Goal: Information Seeking & Learning: Learn about a topic

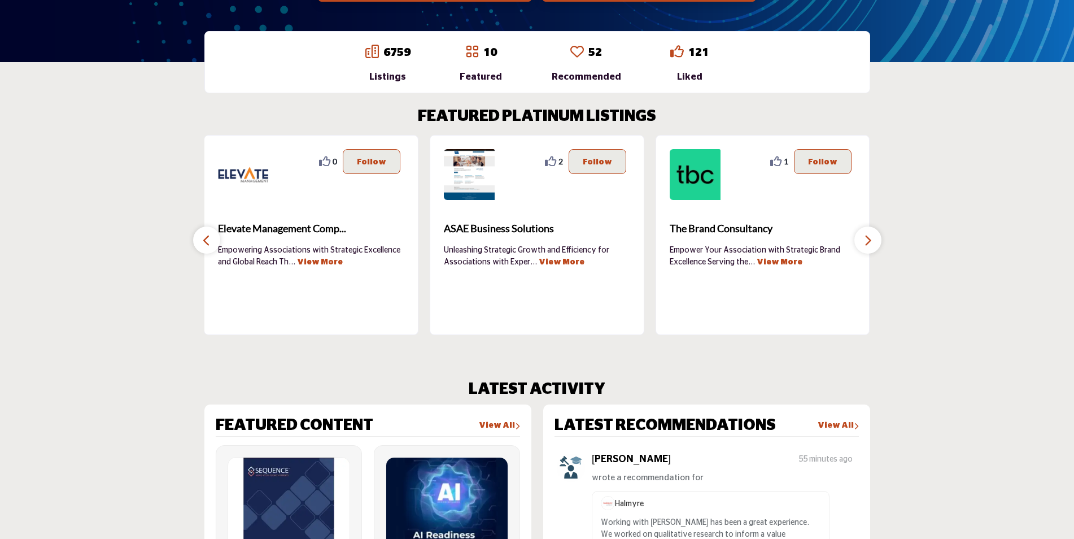
scroll to position [169, 0]
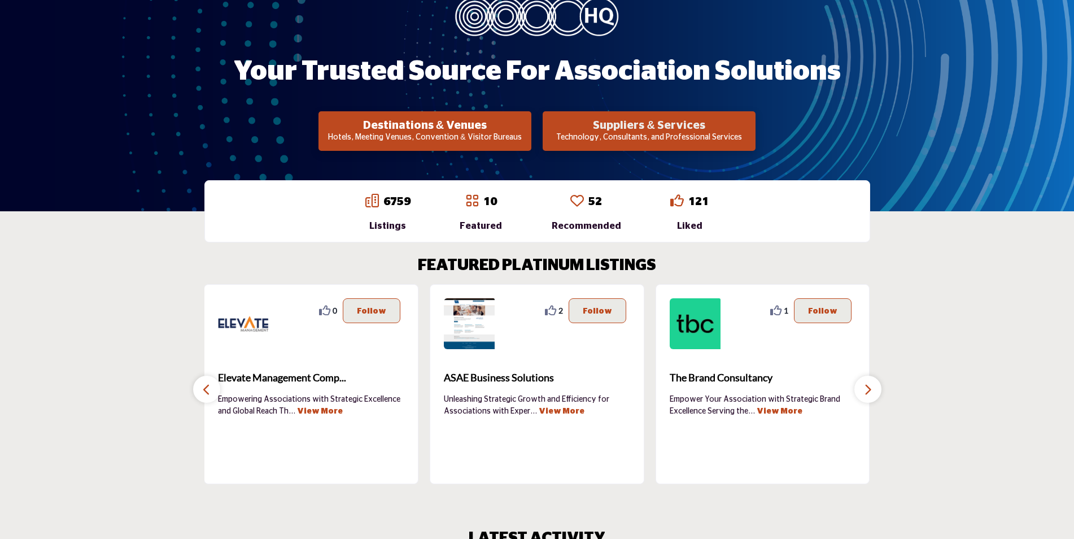
click at [528, 121] on h2 "Suppliers & Services" at bounding box center [425, 126] width 206 height 14
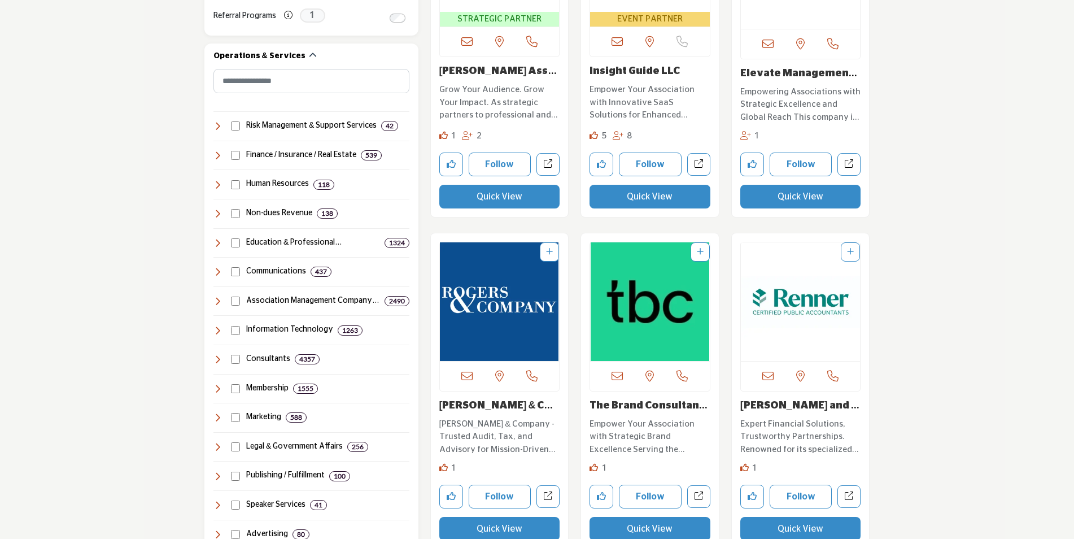
scroll to position [508, 0]
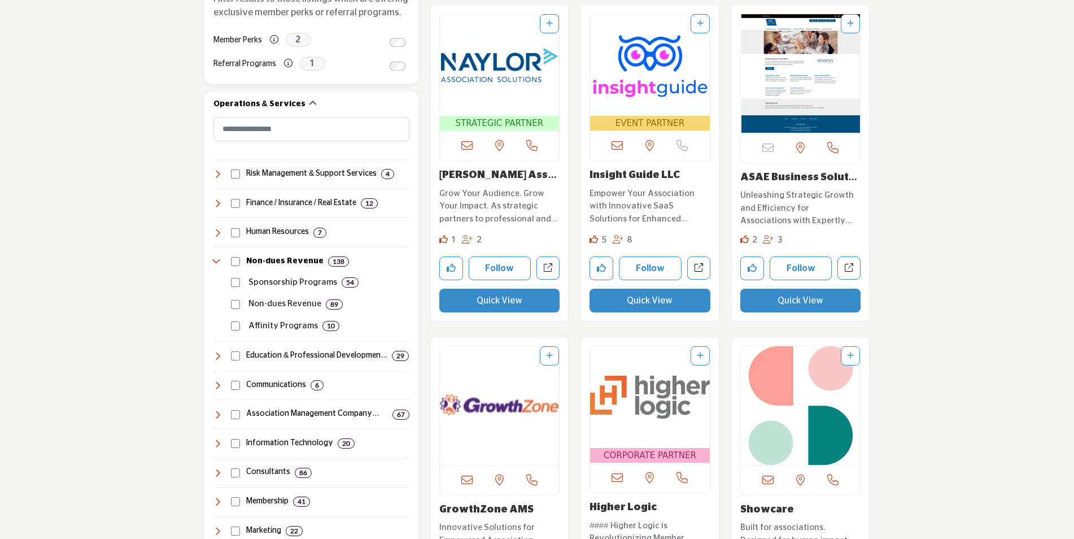
scroll to position [452, 0]
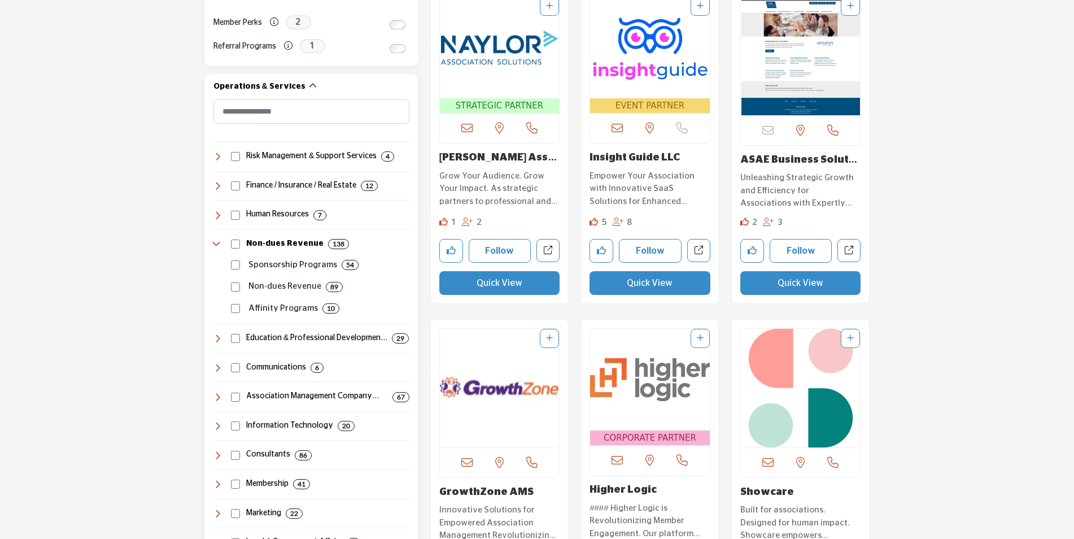
scroll to position [451, 0]
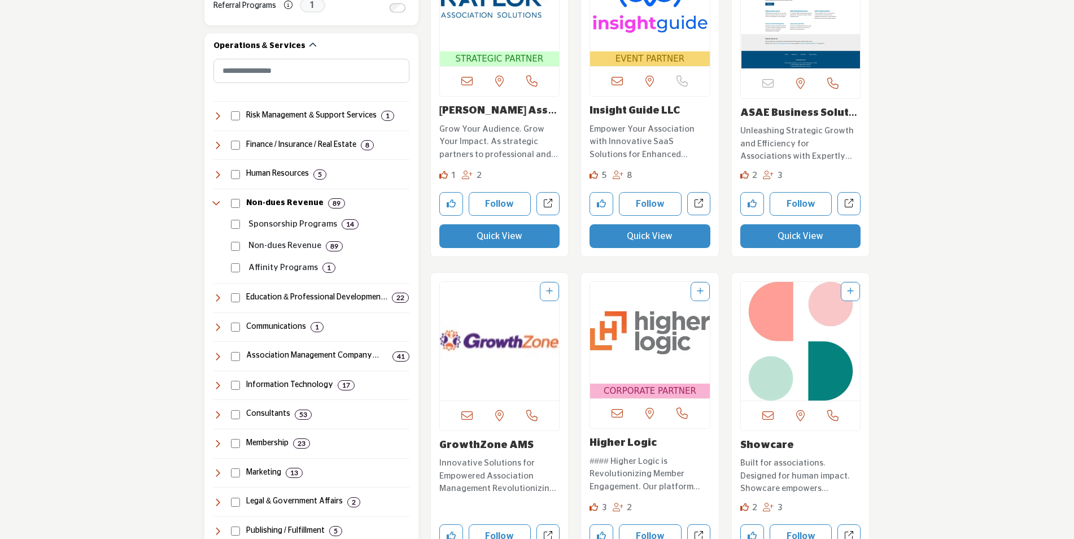
scroll to position [519, 0]
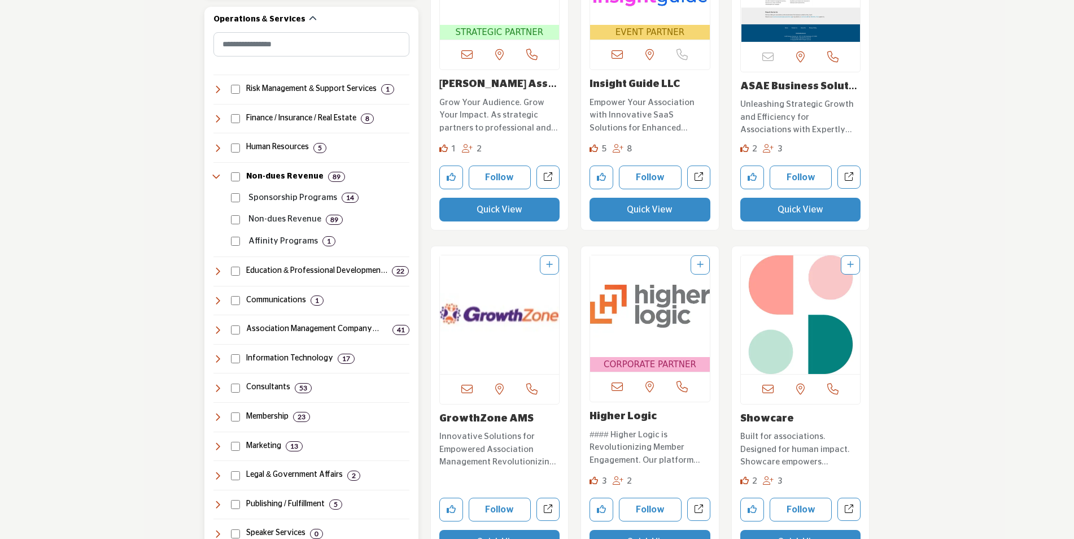
click at [217, 271] on icon at bounding box center [218, 271] width 9 height 9
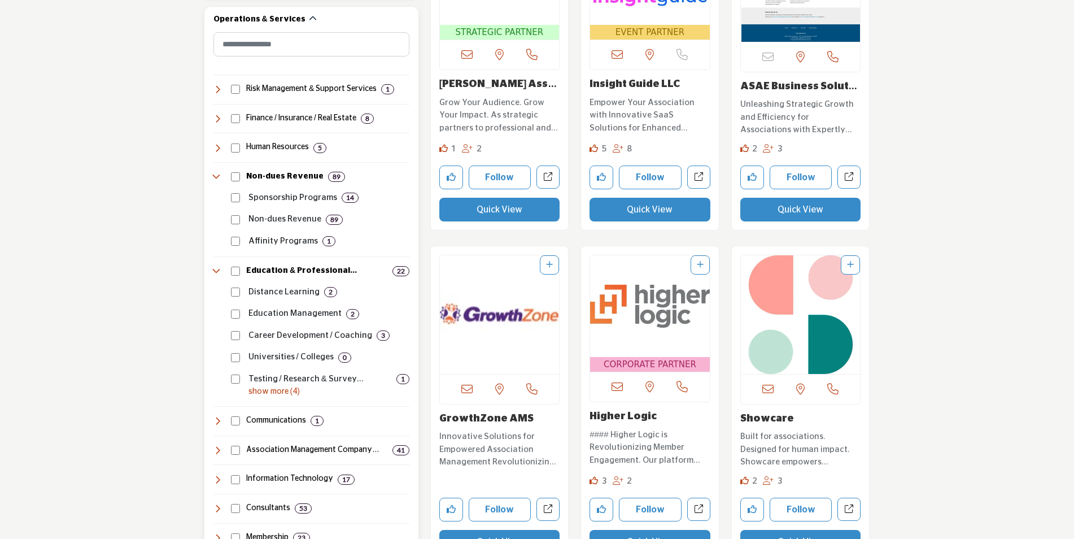
click at [266, 390] on p "show more (4)" at bounding box center [329, 392] width 161 height 12
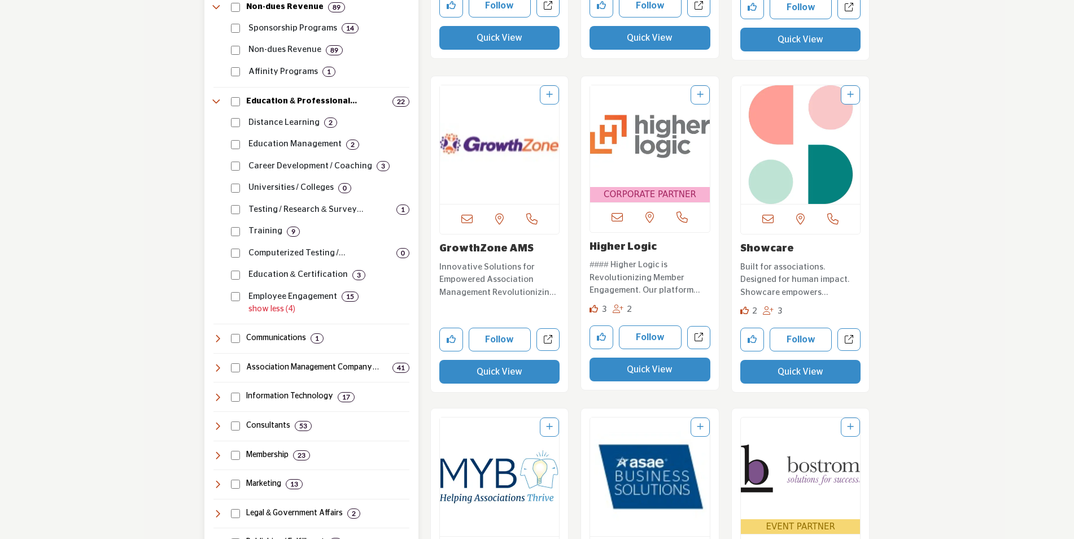
scroll to position [745, 0]
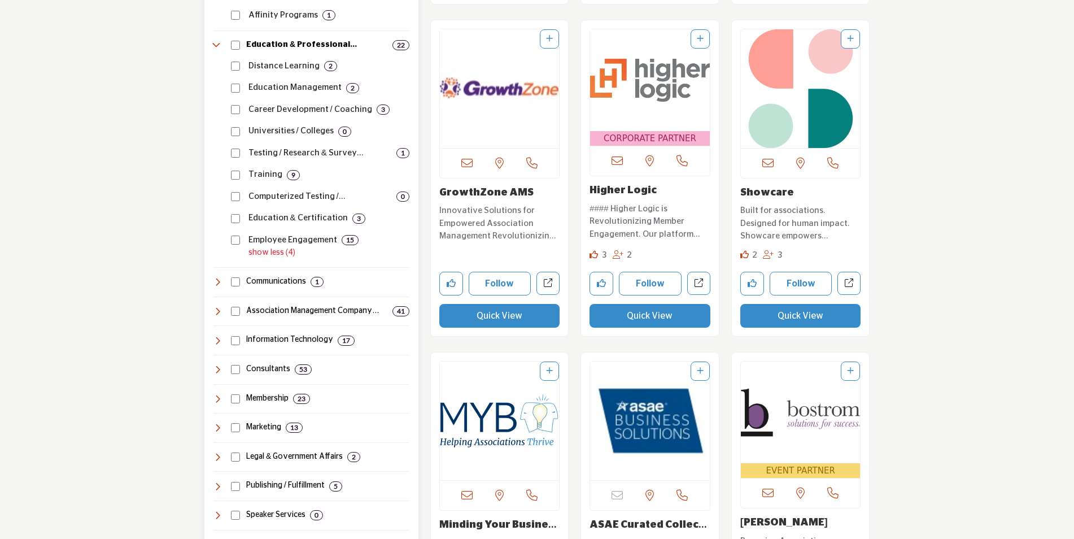
click at [215, 314] on icon at bounding box center [218, 311] width 9 height 9
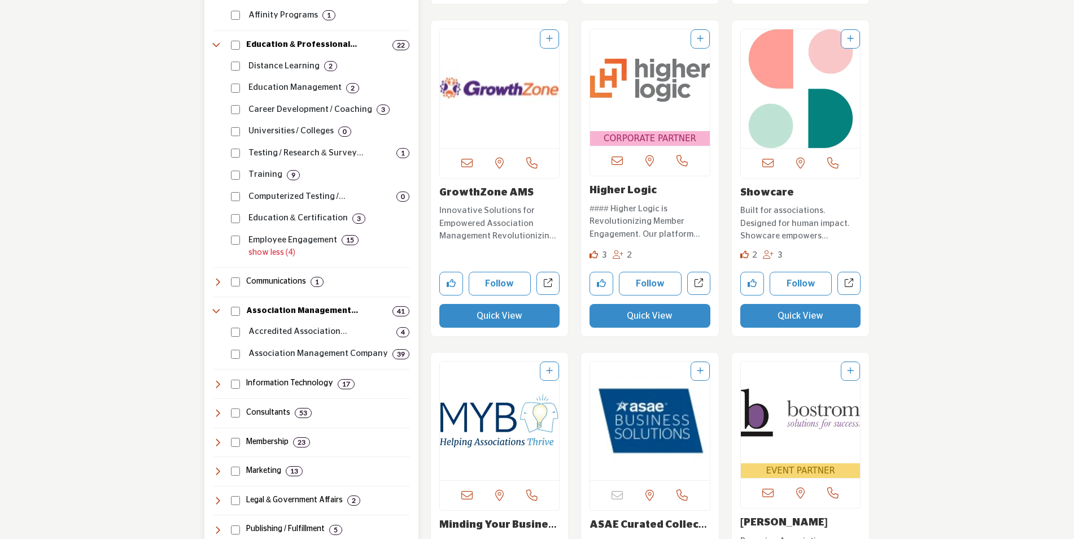
click at [215, 314] on icon at bounding box center [218, 311] width 9 height 9
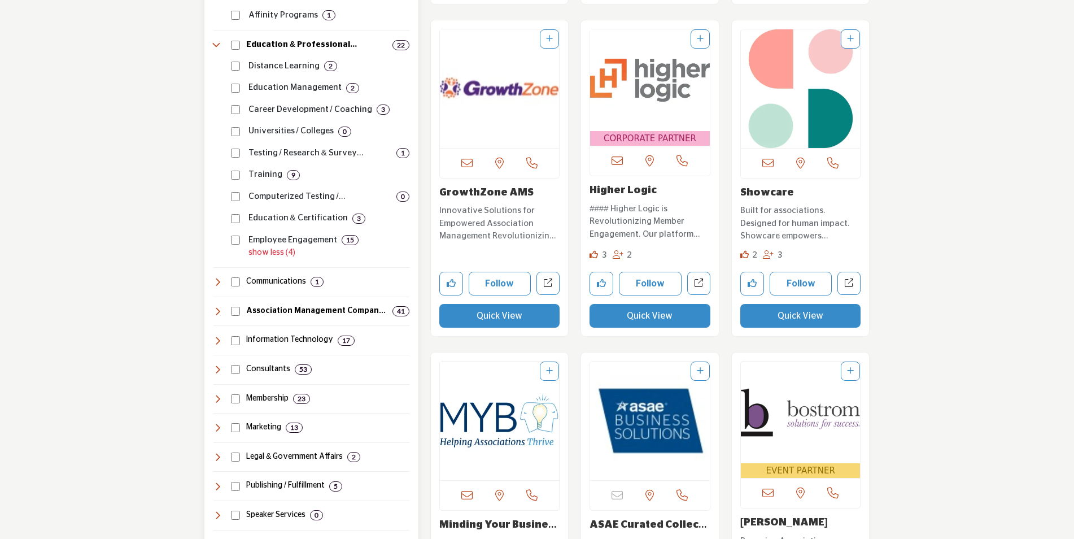
click at [214, 371] on icon at bounding box center [218, 369] width 9 height 9
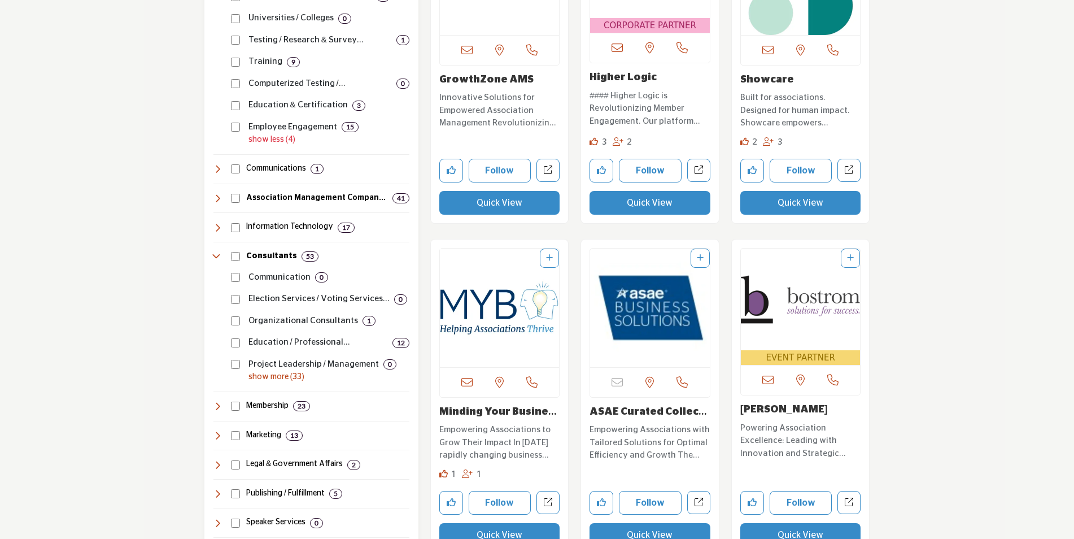
scroll to position [915, 0]
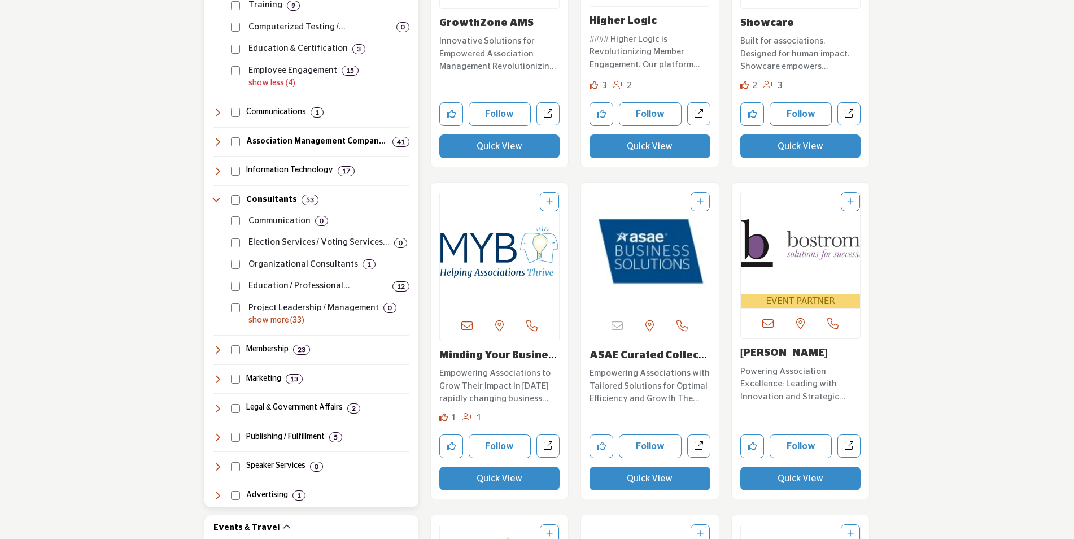
click at [267, 322] on p "show more (33)" at bounding box center [329, 321] width 161 height 12
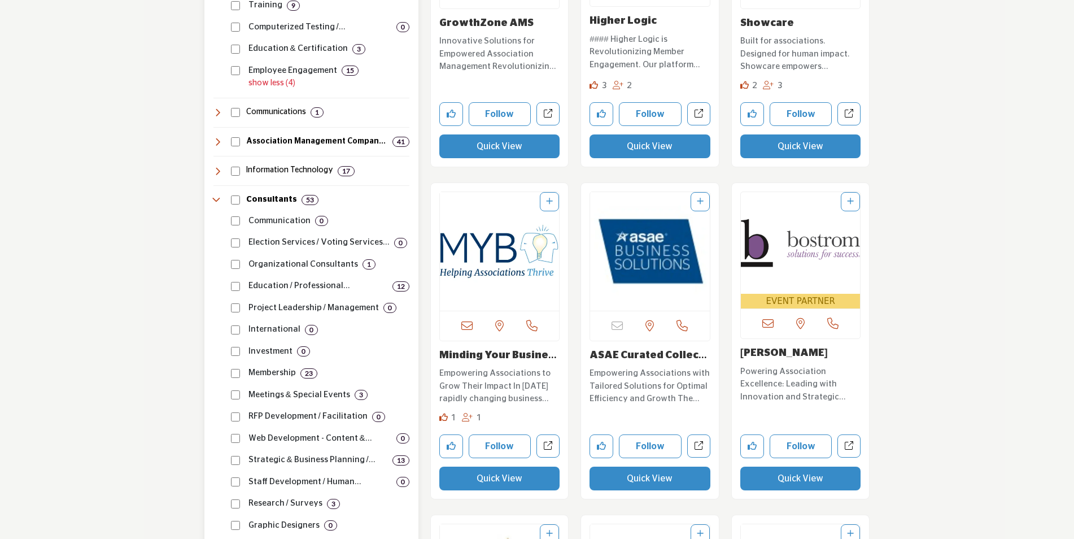
click at [230, 282] on div "Education / Professional Developmen... 12" at bounding box center [318, 282] width 182 height 22
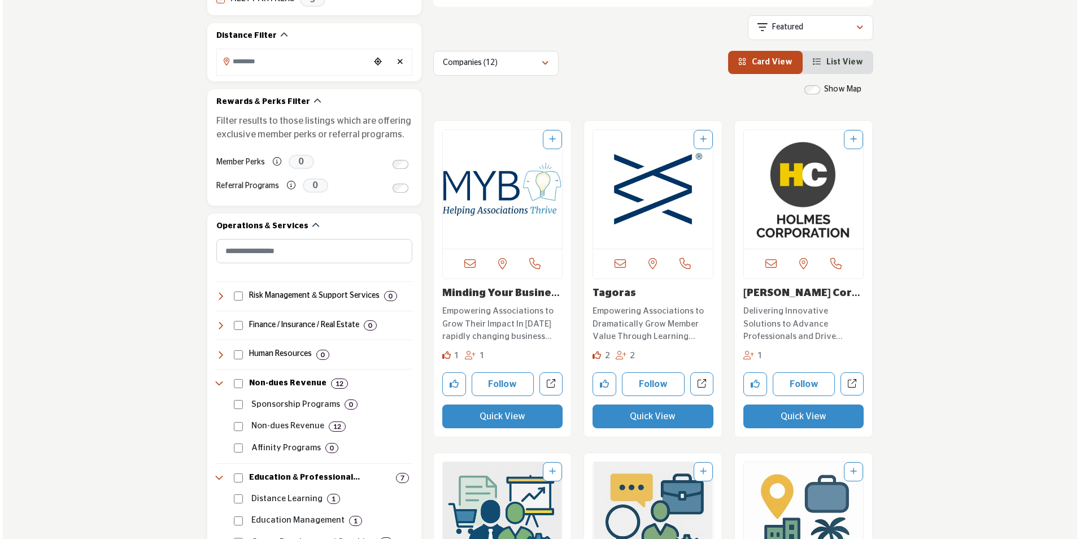
scroll to position [282, 0]
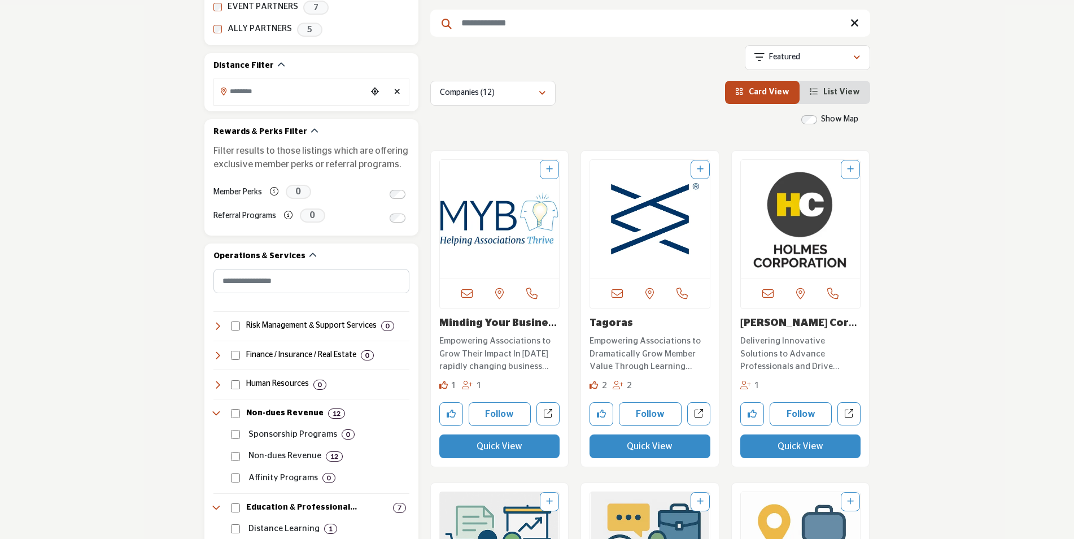
click at [492, 445] on button "Quick View" at bounding box center [499, 446] width 121 height 24
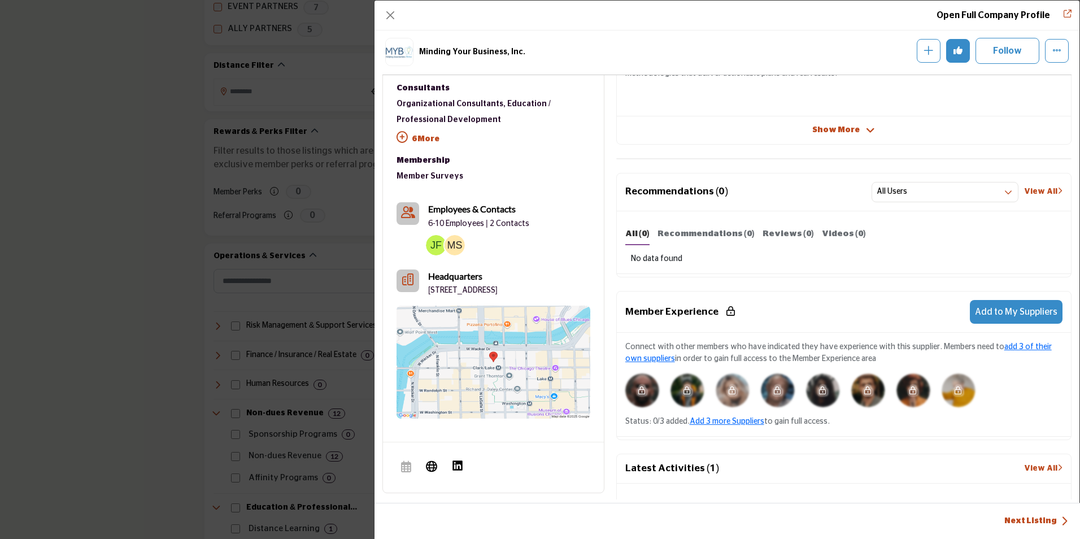
scroll to position [328, 0]
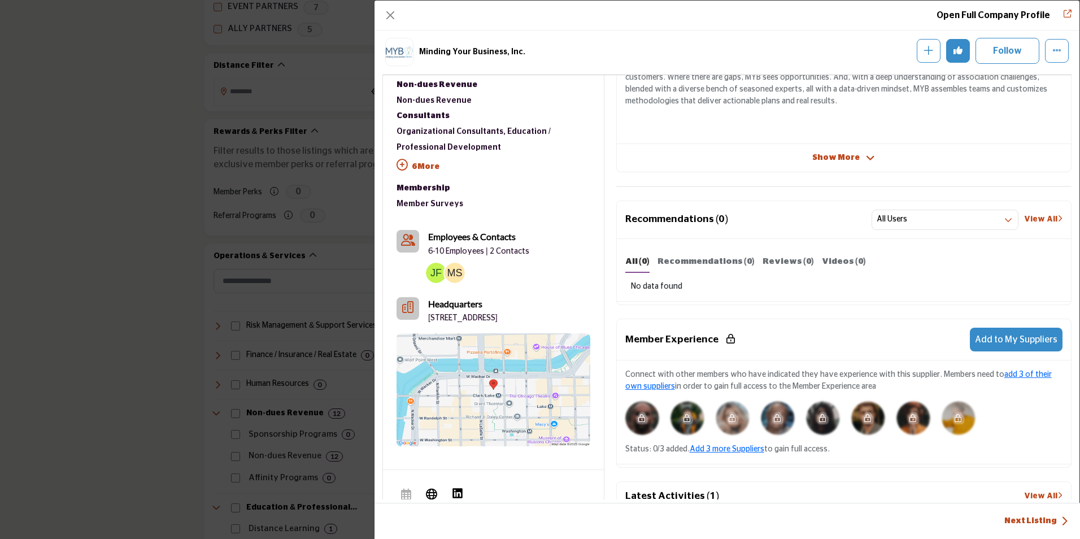
click at [849, 158] on span "Show More" at bounding box center [835, 158] width 47 height 12
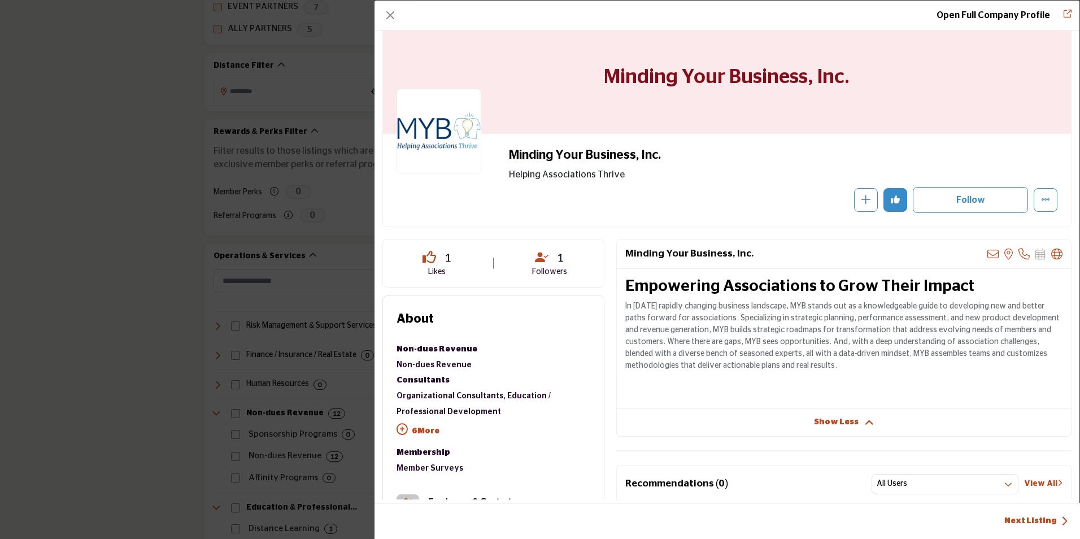
scroll to position [0, 0]
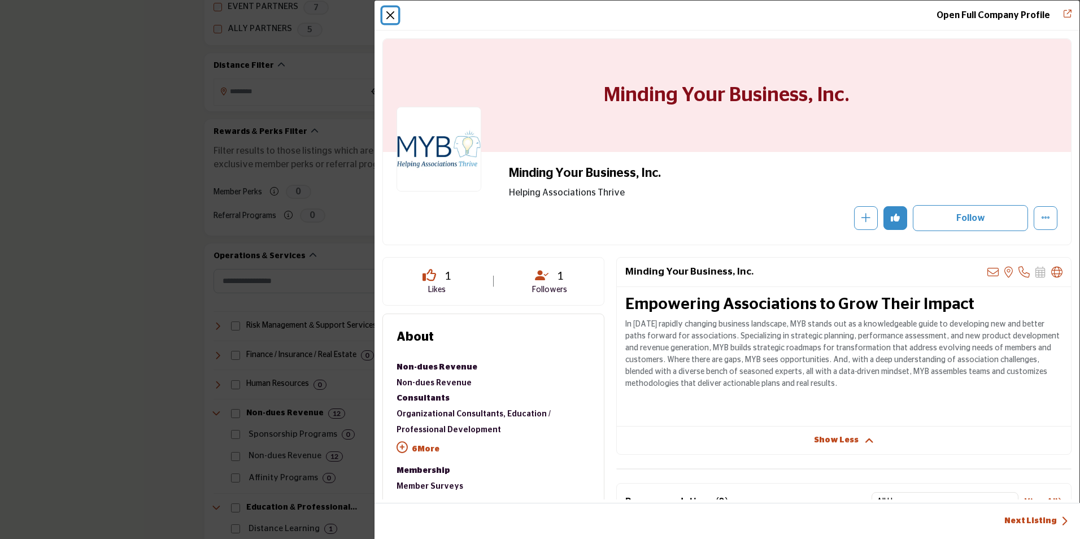
click at [390, 15] on button "Close" at bounding box center [390, 15] width 16 height 16
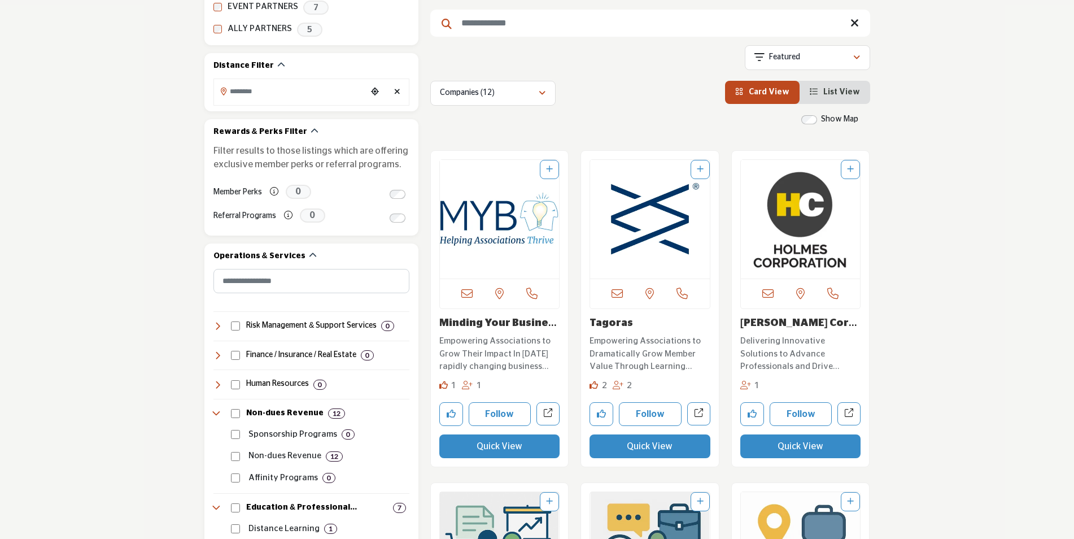
click at [661, 450] on button "Quick View" at bounding box center [650, 446] width 121 height 24
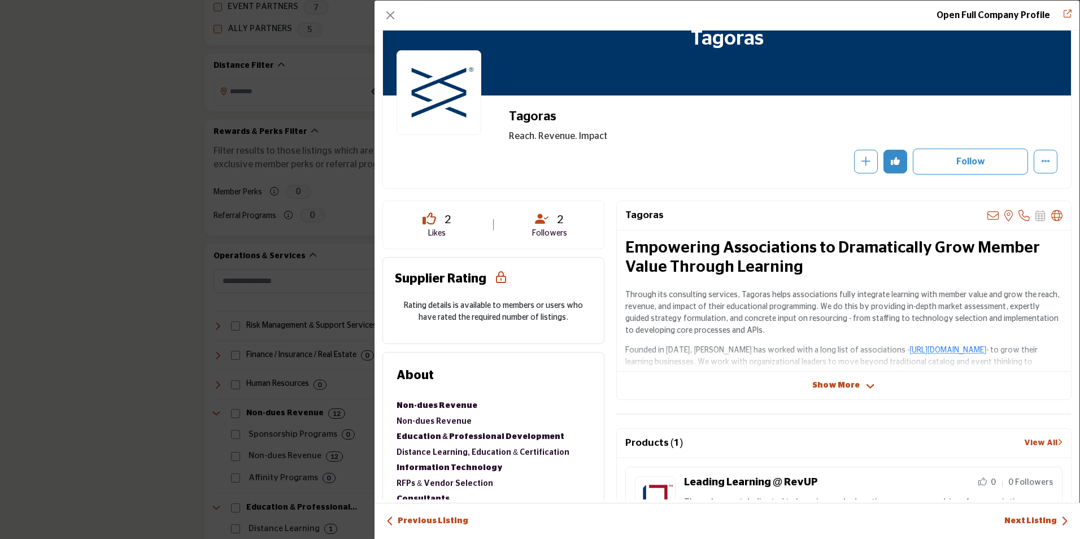
scroll to position [113, 0]
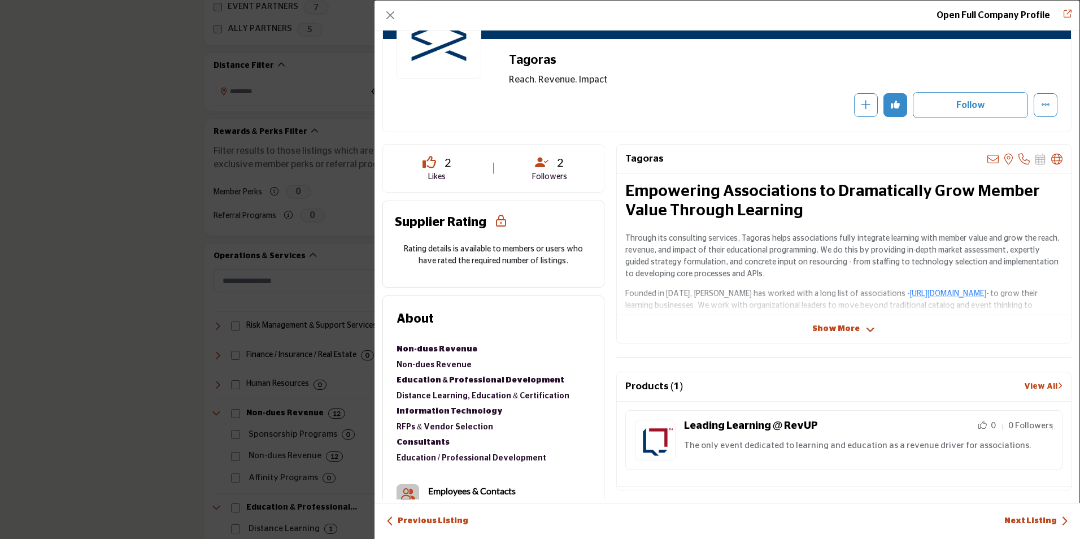
click at [824, 329] on span "Show More" at bounding box center [835, 329] width 47 height 12
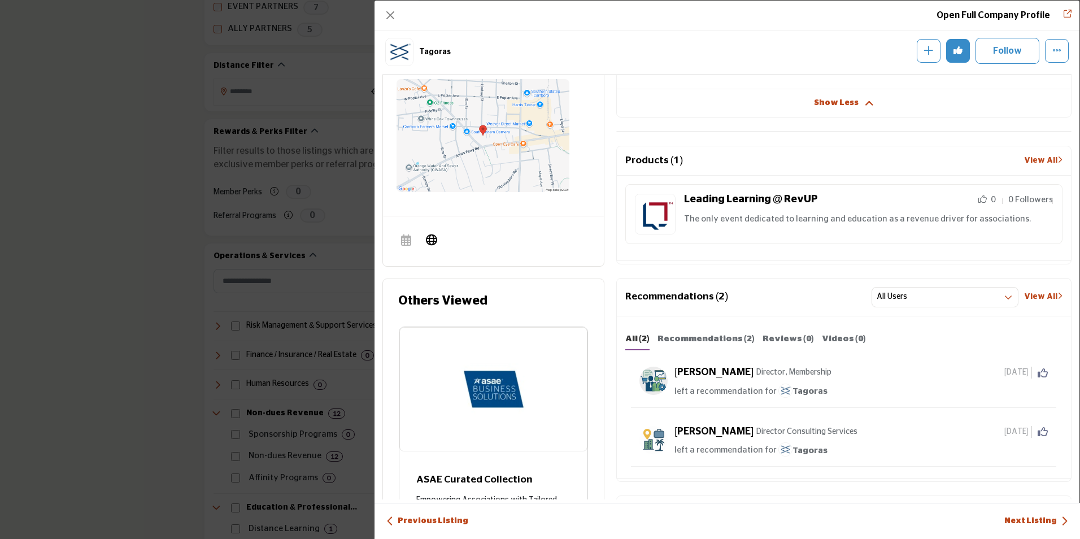
scroll to position [724, 0]
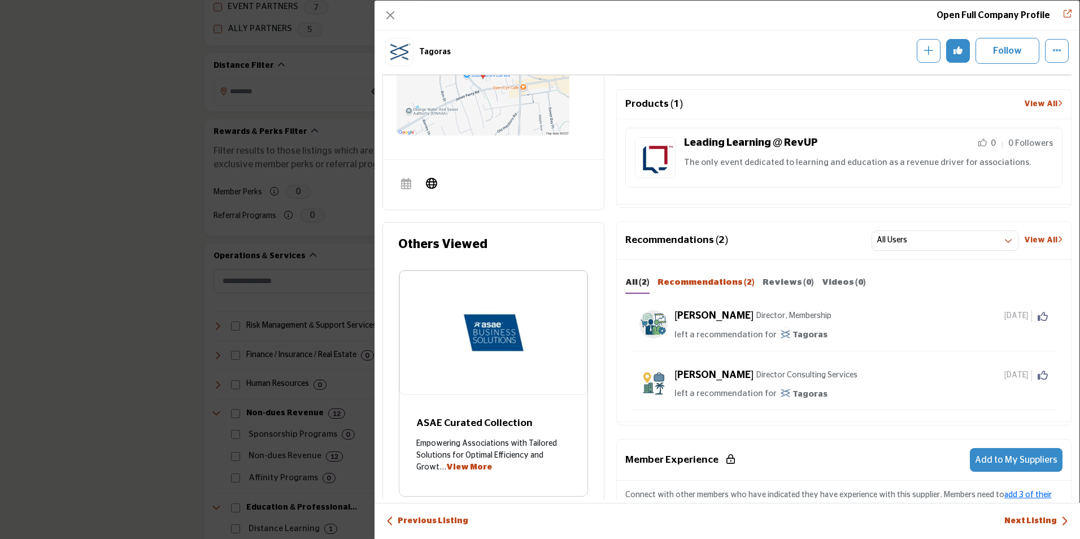
click at [690, 278] on b "Recommendations (2)" at bounding box center [706, 282] width 97 height 8
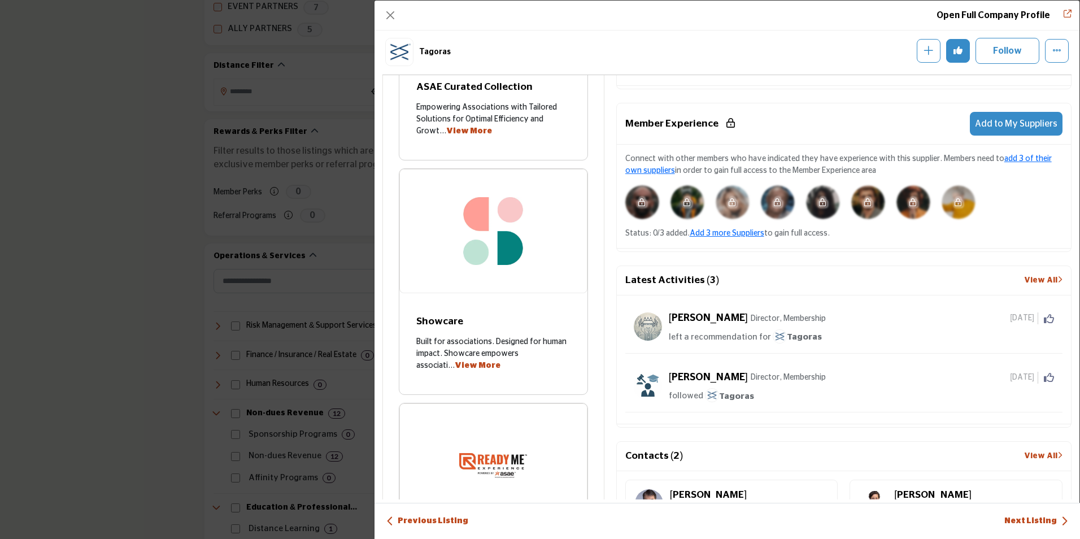
scroll to position [1063, 0]
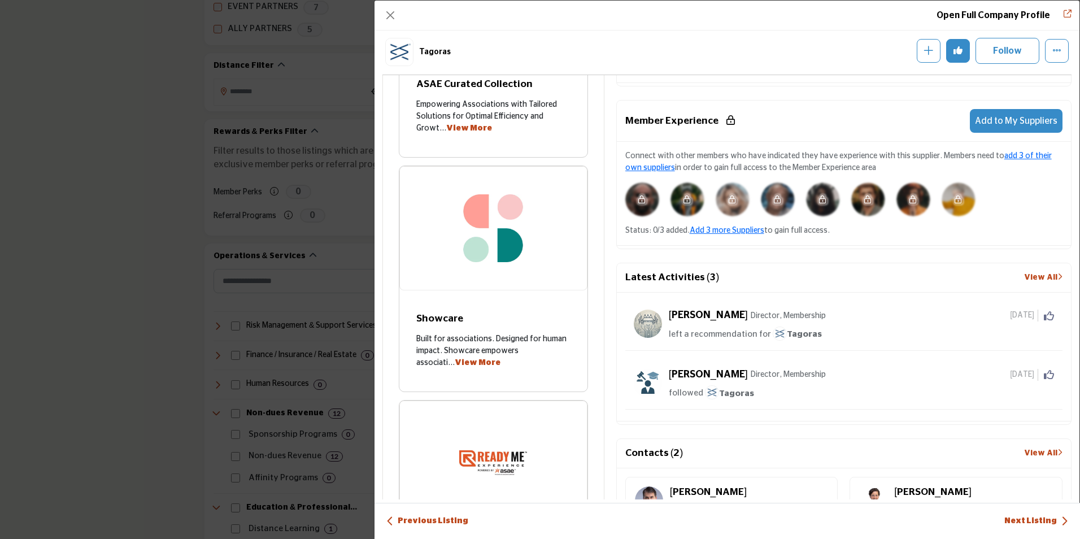
click at [1024, 272] on link "View All" at bounding box center [1043, 278] width 38 height 12
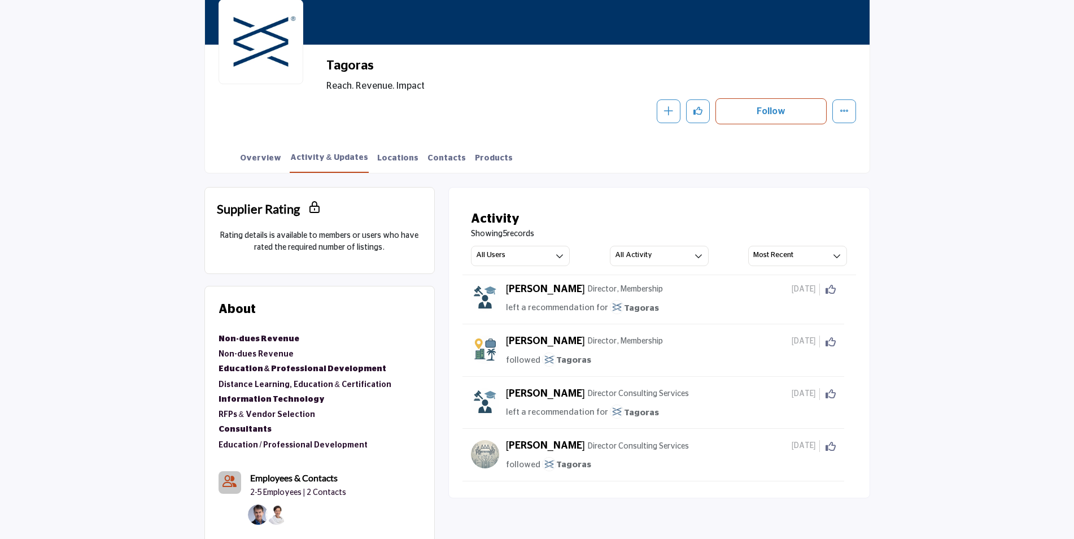
scroll to position [166, 0]
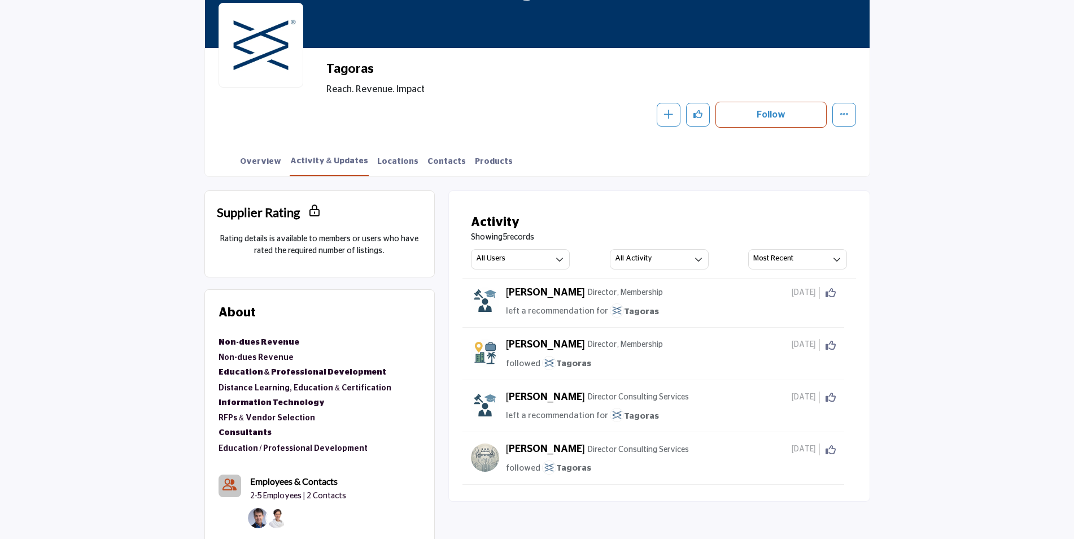
click at [613, 311] on img at bounding box center [617, 310] width 14 height 14
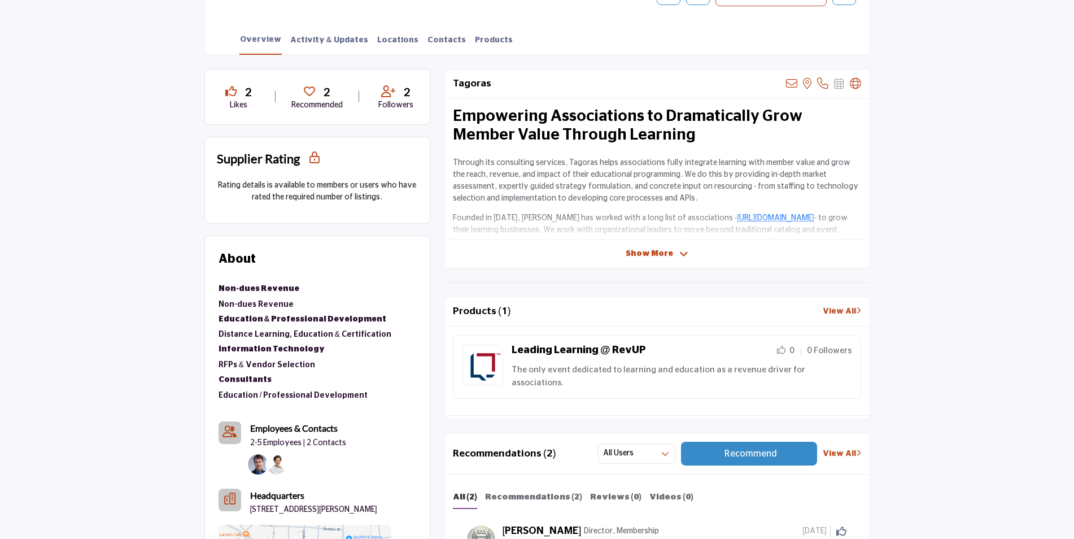
scroll to position [282, 0]
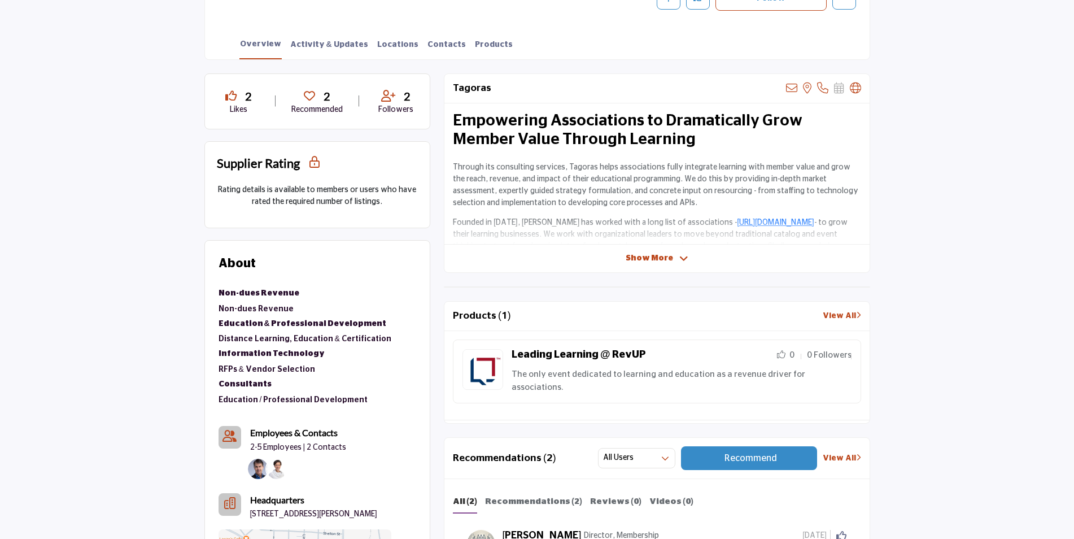
click at [661, 262] on span "Show More" at bounding box center [649, 259] width 47 height 12
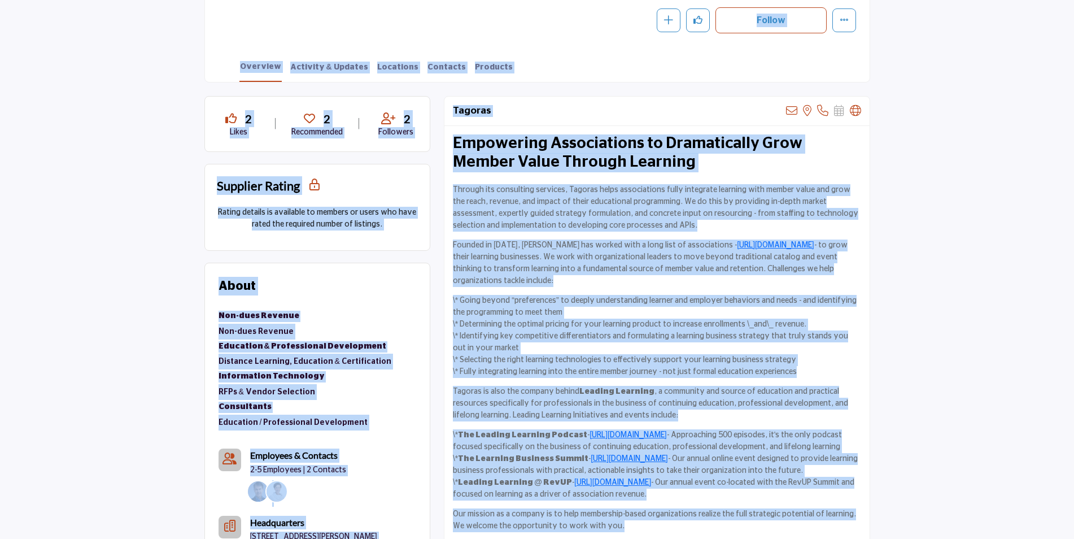
scroll to position [206, 0]
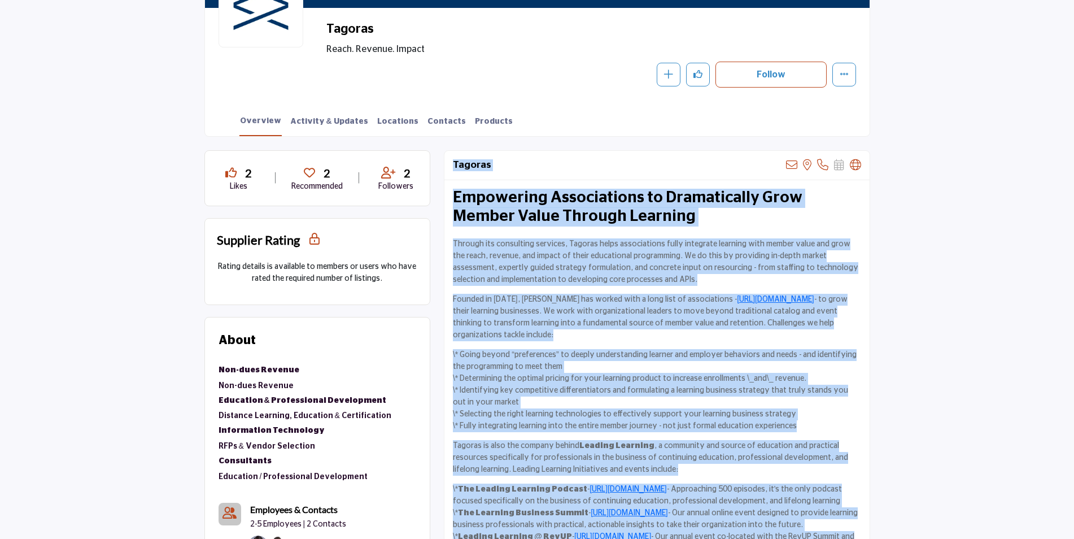
drag, startPoint x: 630, startPoint y: 404, endPoint x: 442, endPoint y: 173, distance: 298.0
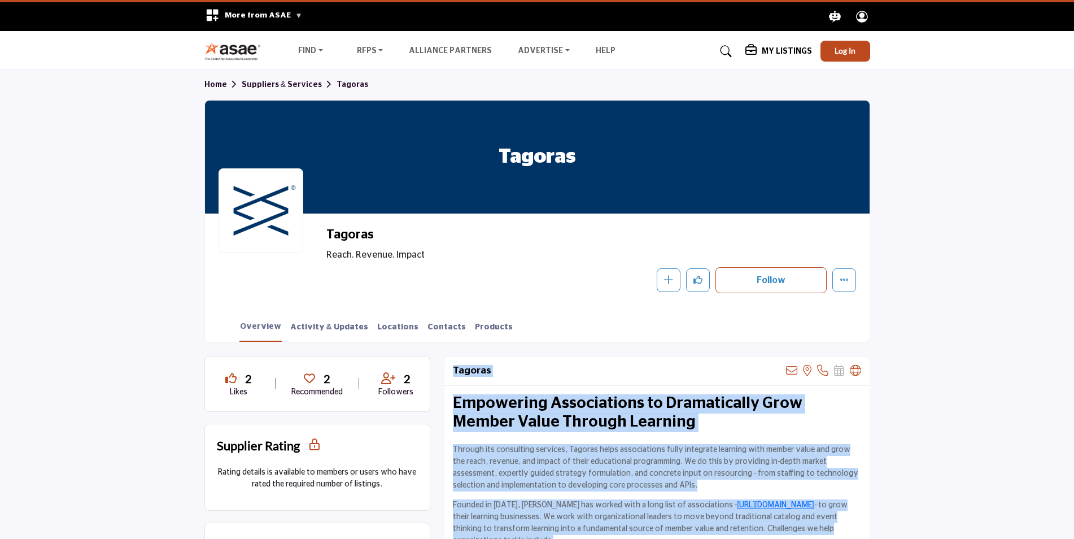
scroll to position [56, 0]
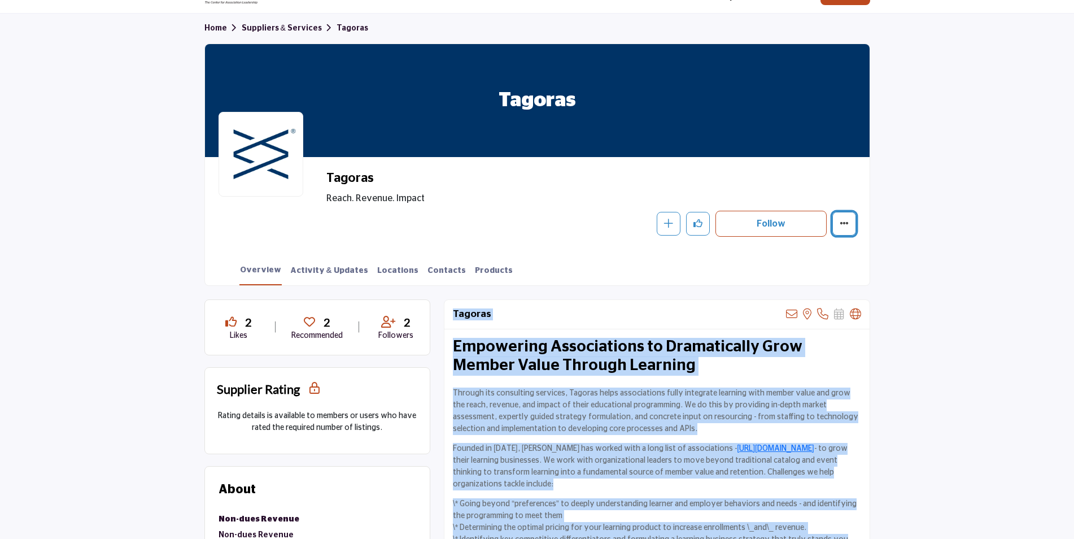
click at [847, 229] on button "More details" at bounding box center [845, 224] width 24 height 24
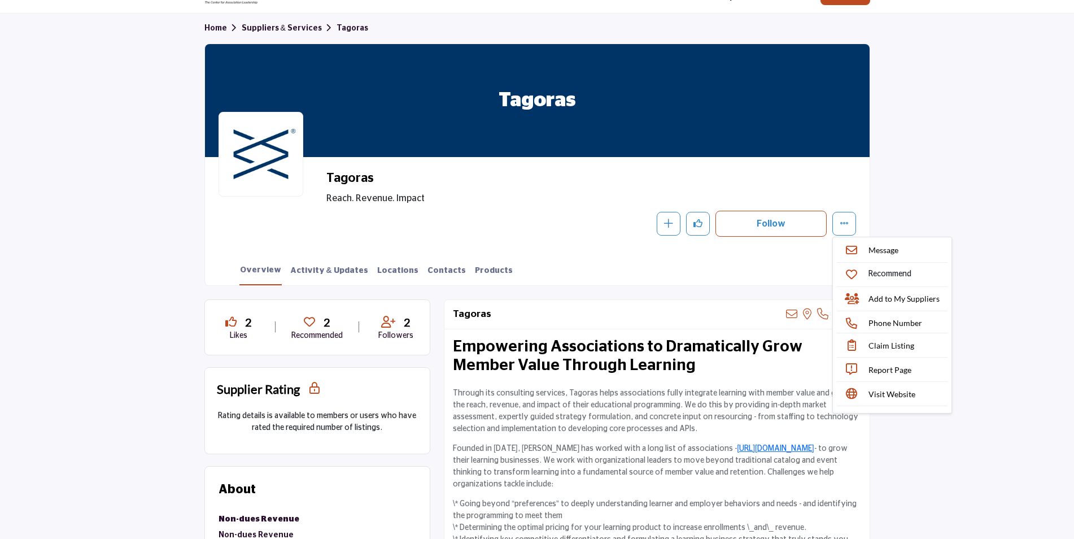
click at [942, 186] on section "Home Suppliers & Services Tagoras Tagoras Tagoras Reach. Revenue. Impact Follow…" at bounding box center [537, 150] width 1074 height 272
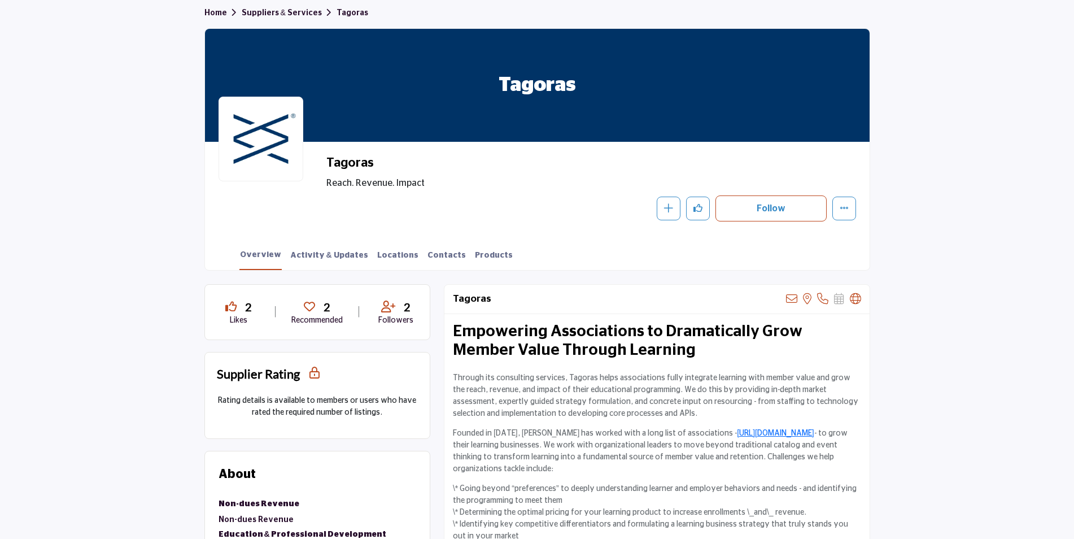
scroll to position [113, 0]
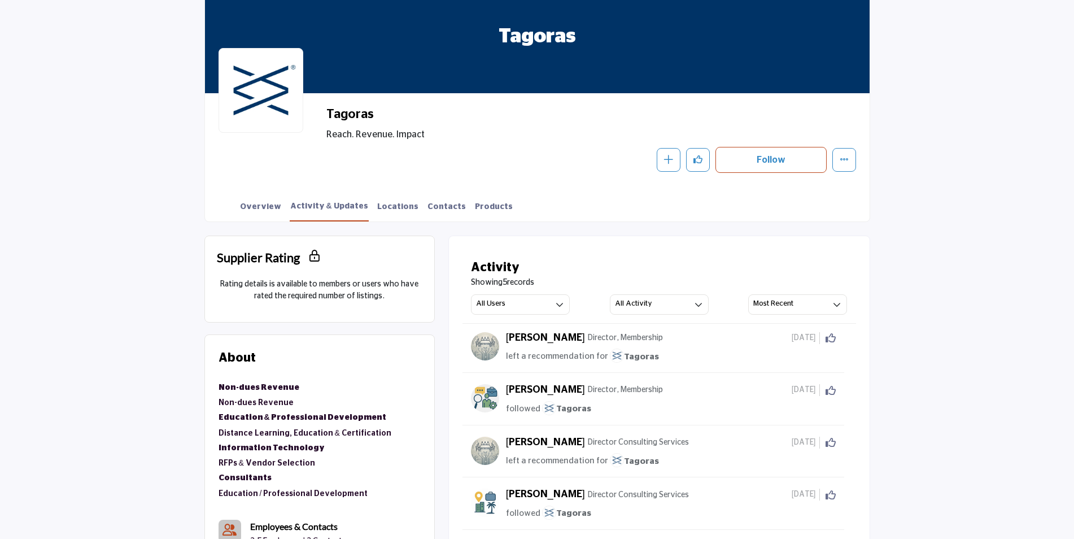
scroll to position [120, 0]
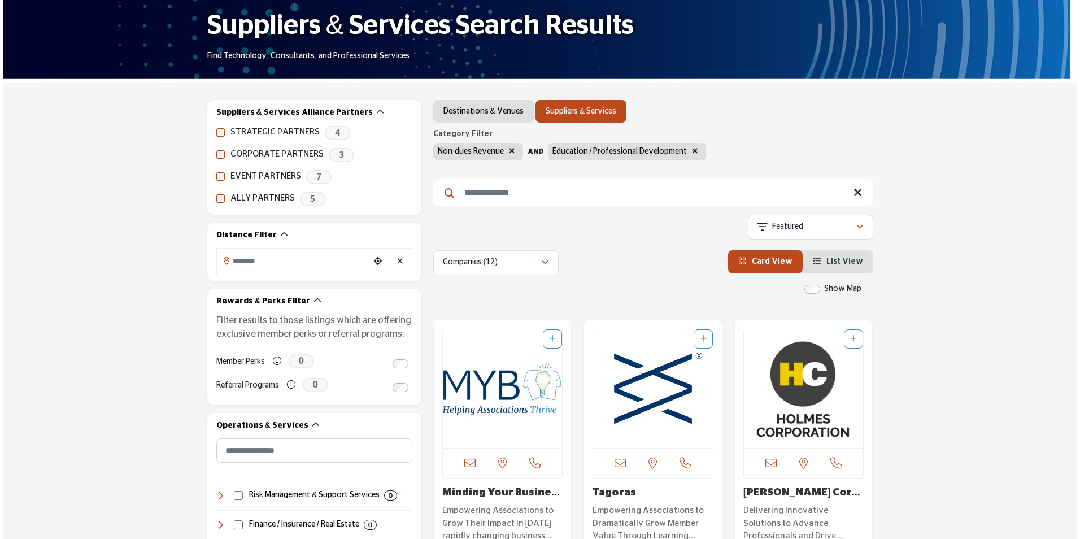
scroll to position [226, 0]
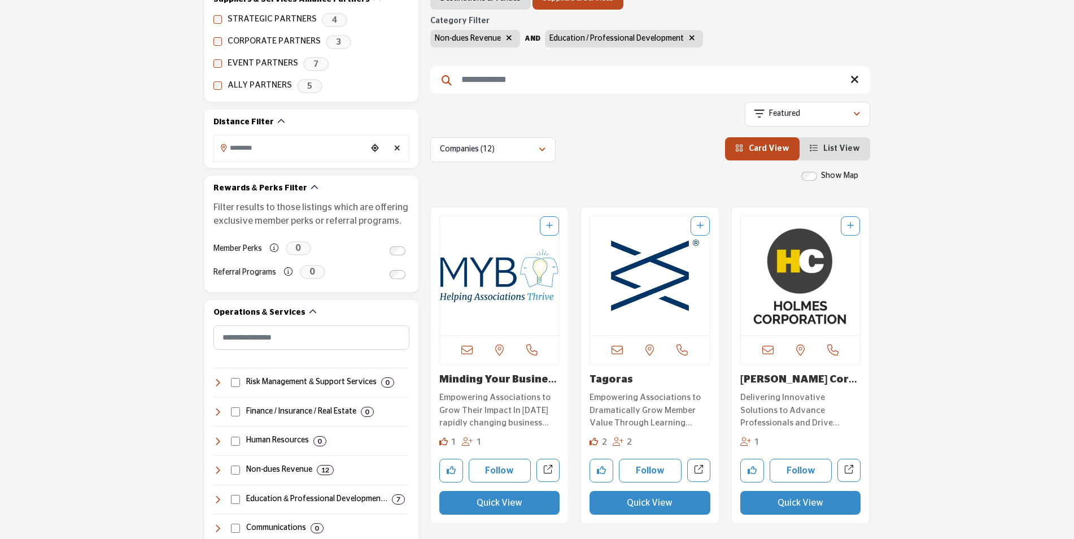
click at [502, 506] on button "Quick View" at bounding box center [499, 503] width 121 height 24
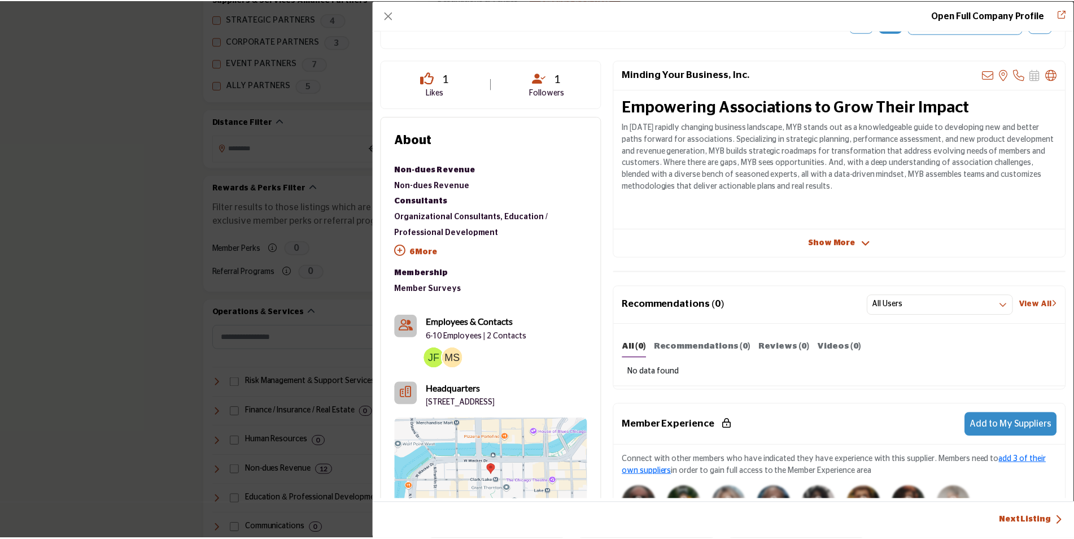
scroll to position [169, 0]
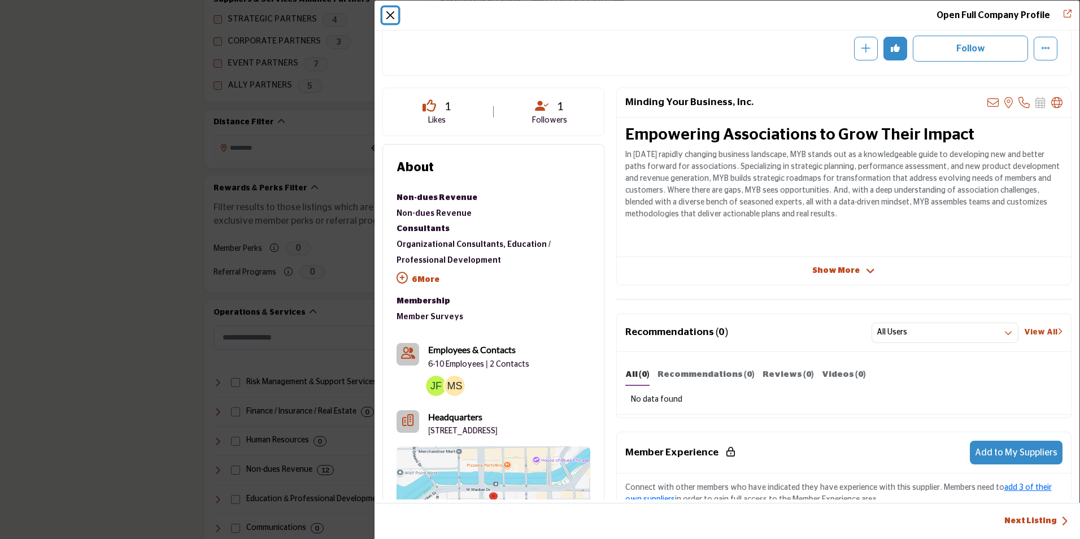
click at [386, 14] on button "Close" at bounding box center [390, 15] width 16 height 16
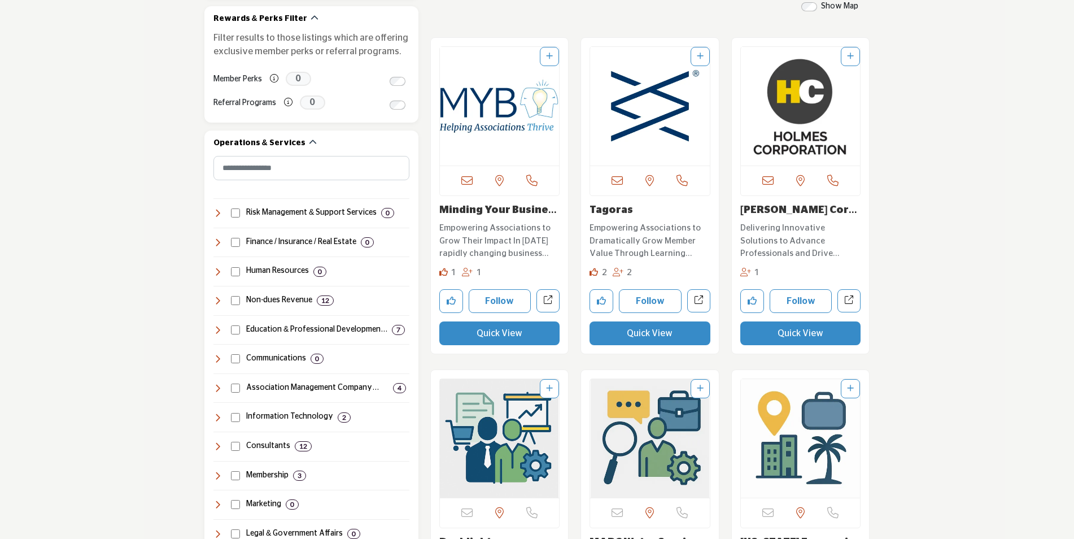
scroll to position [339, 0]
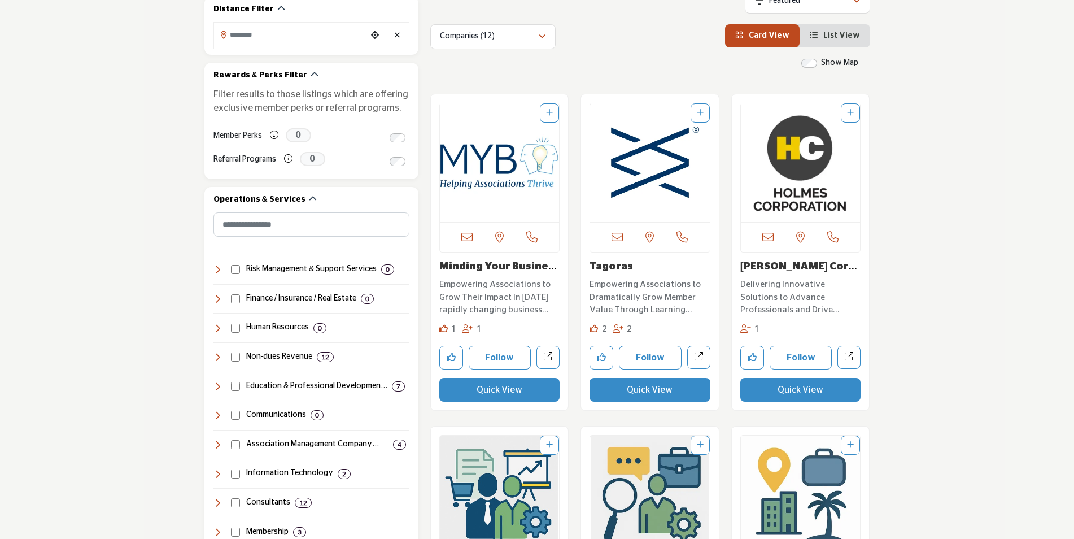
click at [800, 171] on img "Open Listing in new tab" at bounding box center [801, 162] width 120 height 119
